Goal: Transaction & Acquisition: Purchase product/service

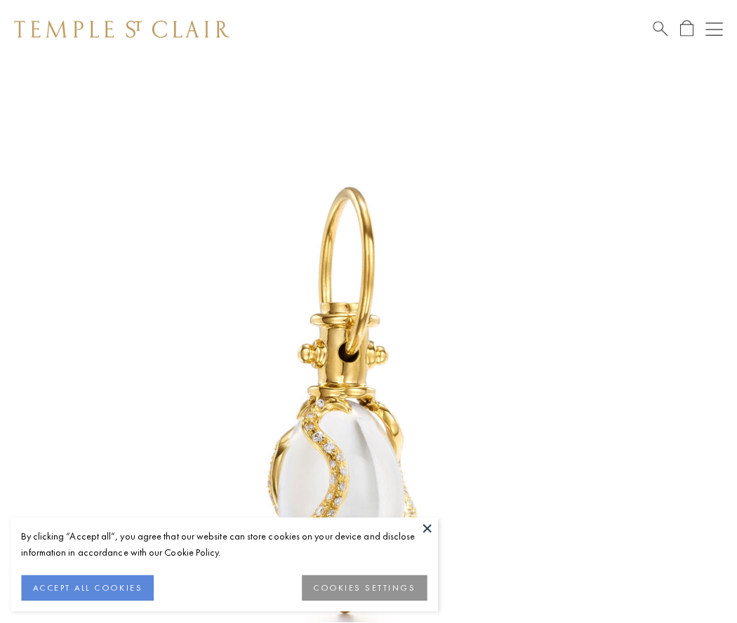
scroll to position [23, 0]
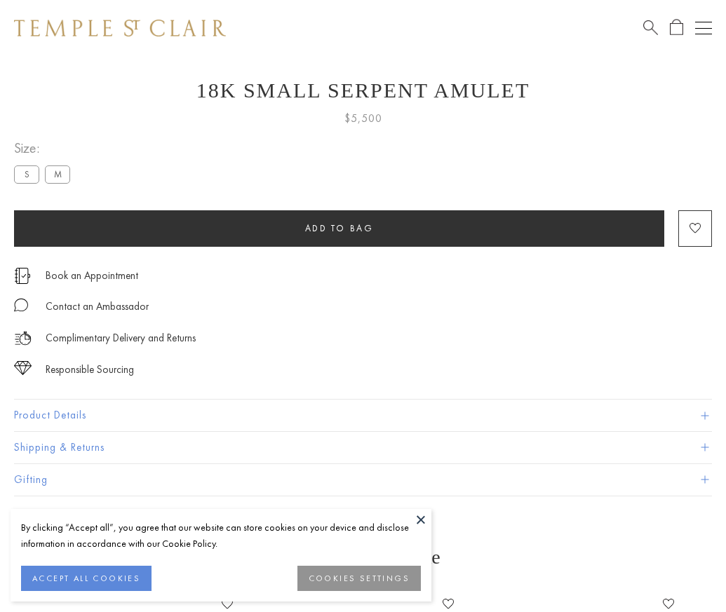
click at [339, 228] on span "Add to bag" at bounding box center [339, 228] width 69 height 12
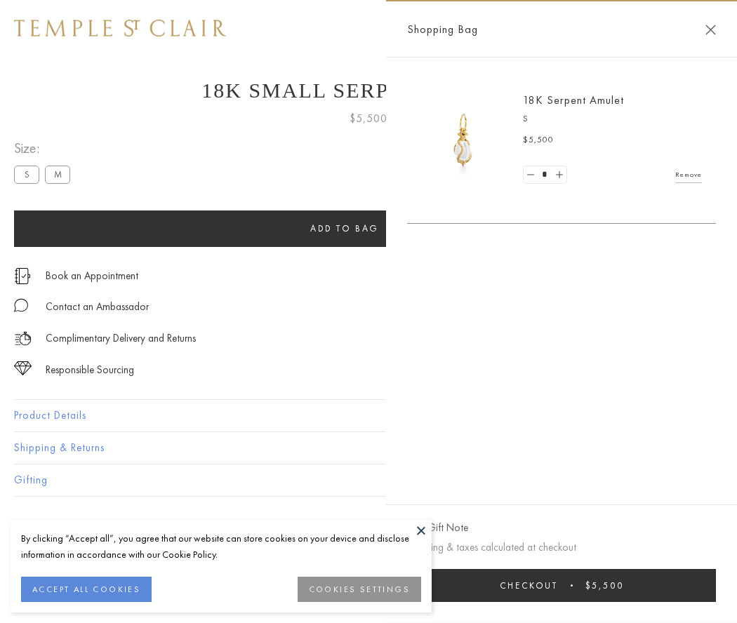
click at [570, 585] on button "Checkout $5,500" at bounding box center [561, 585] width 309 height 33
